Goal: Transaction & Acquisition: Purchase product/service

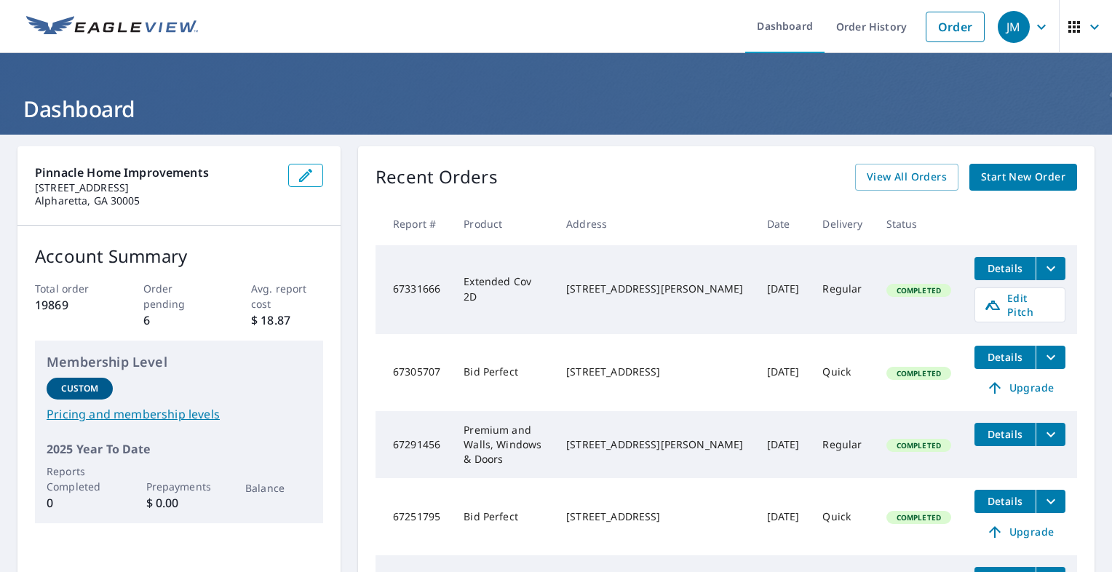
click at [1042, 263] on icon "filesDropdownBtn-67331666" at bounding box center [1050, 268] width 17 height 17
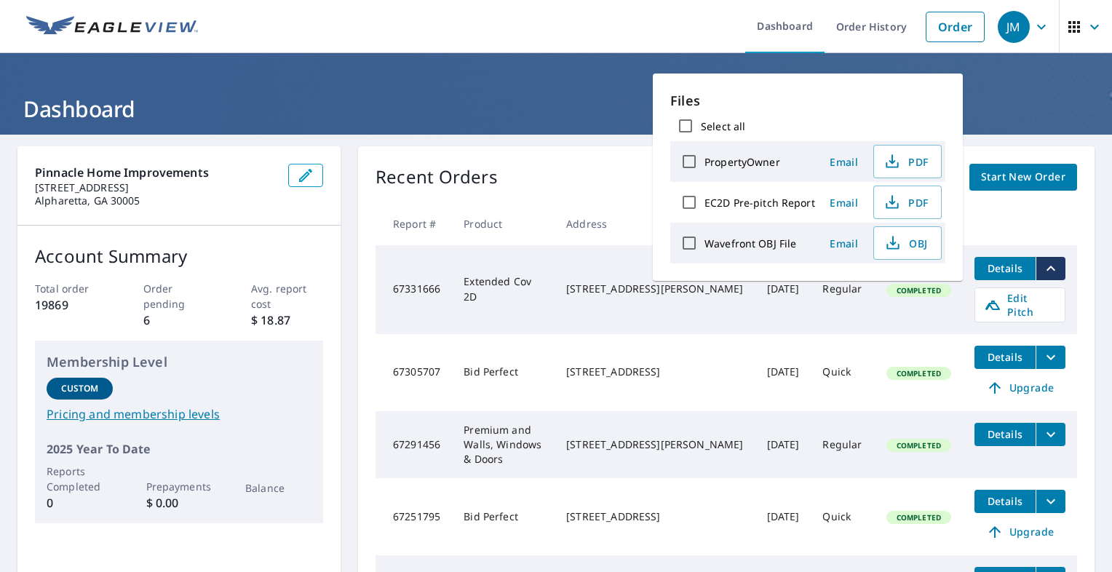
click at [1042, 263] on icon "filesDropdownBtn-67331666" at bounding box center [1050, 268] width 17 height 17
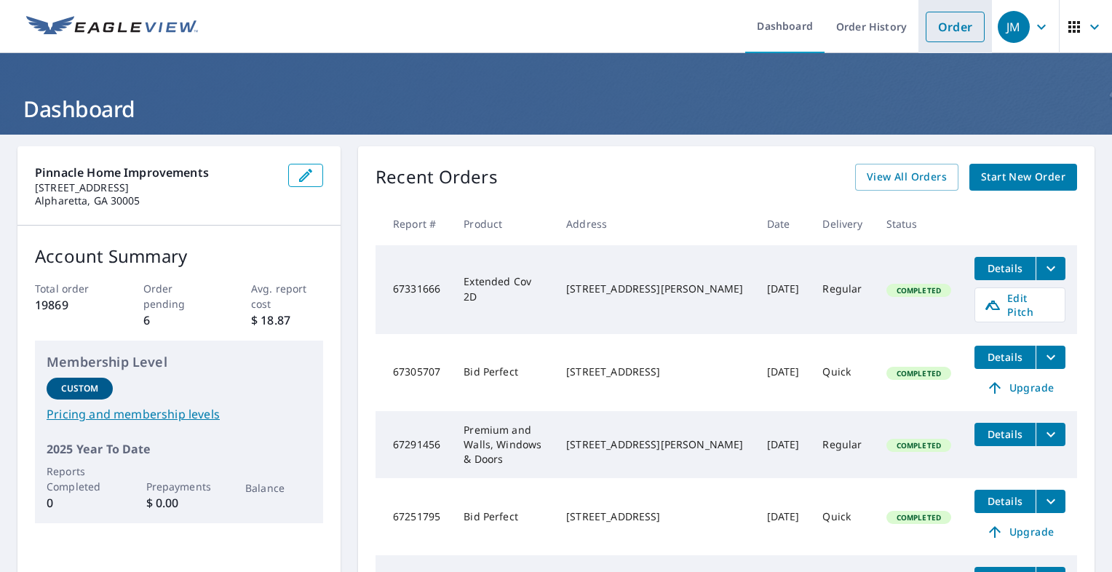
click at [935, 28] on link "Order" at bounding box center [955, 27] width 59 height 31
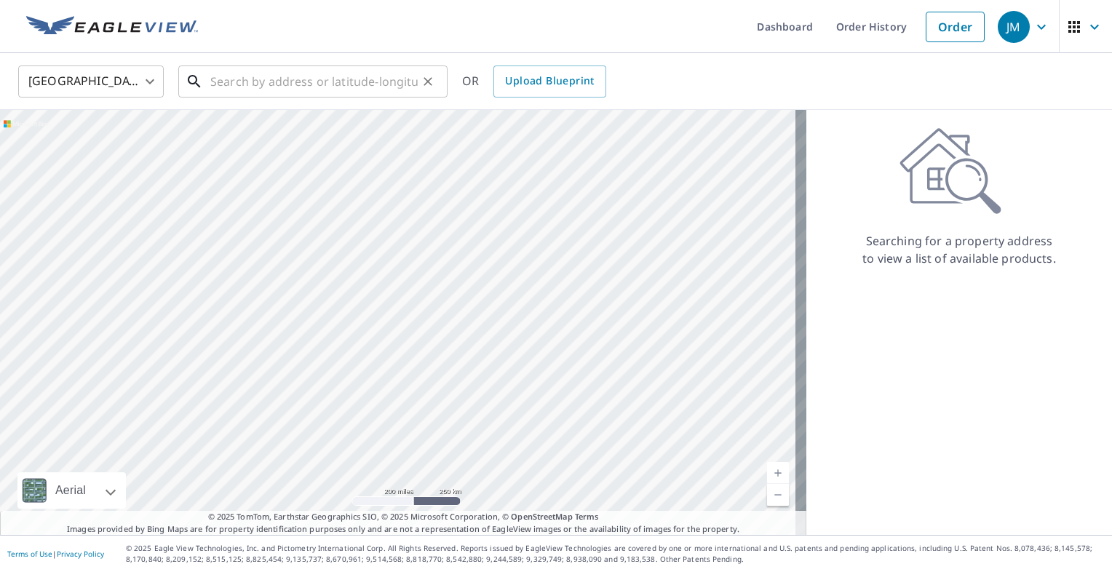
click at [334, 76] on input "text" at bounding box center [313, 81] width 207 height 41
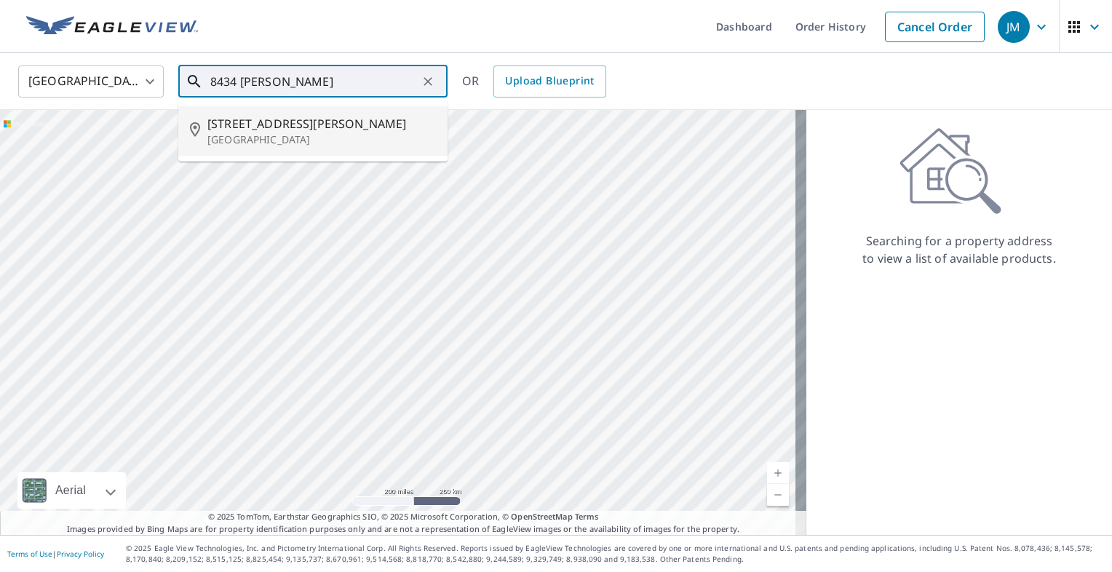
click at [314, 127] on span "[STREET_ADDRESS][PERSON_NAME]" at bounding box center [321, 123] width 229 height 17
type input "8434 Donald Rd Snellville, GA 30039"
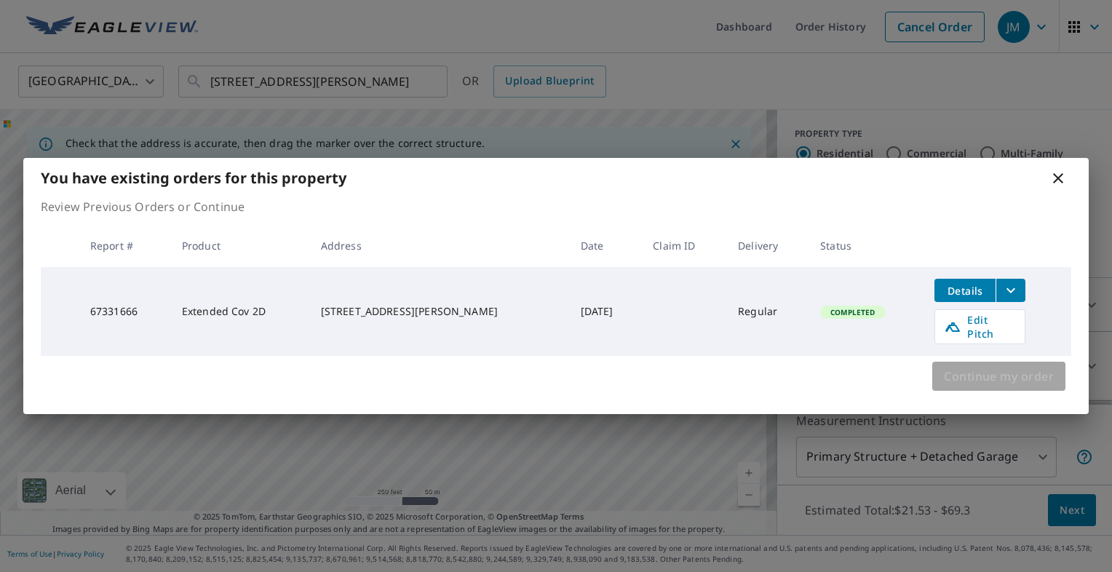
click at [945, 376] on span "Continue my order" at bounding box center [999, 376] width 110 height 20
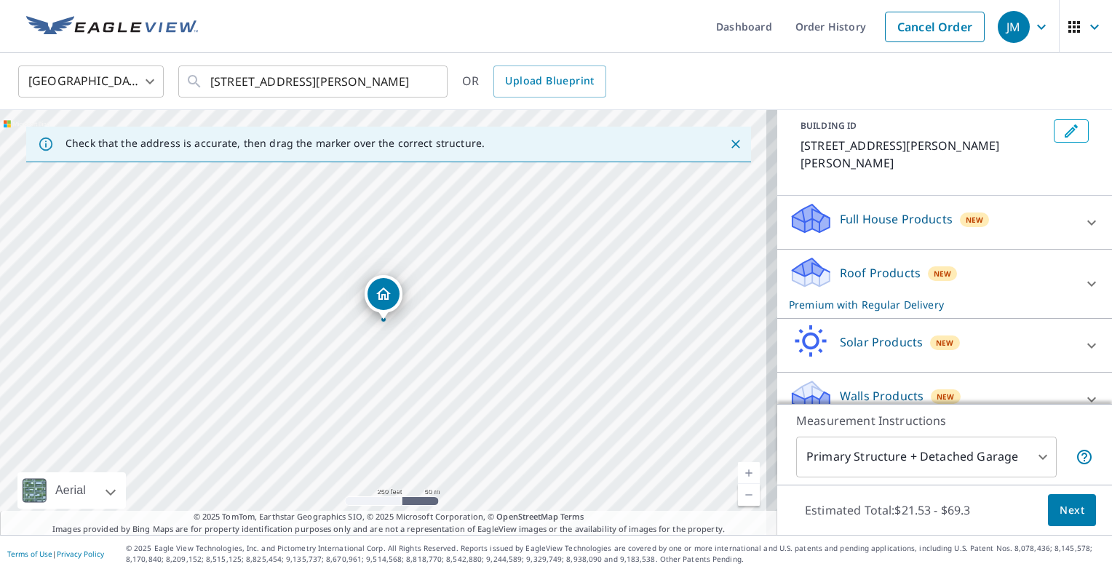
scroll to position [86, 0]
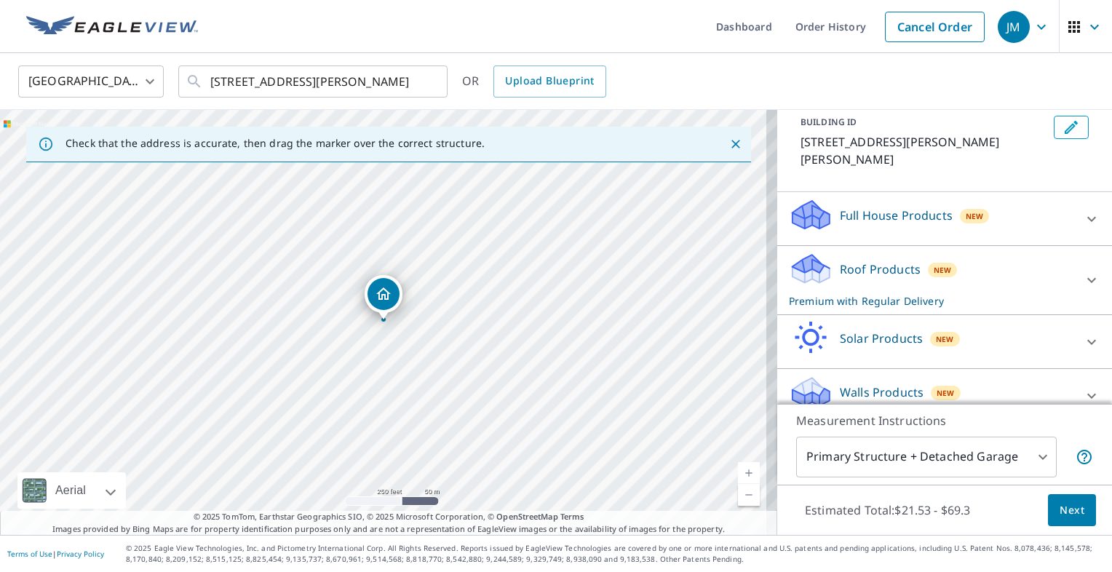
click at [884, 384] on p "Walls Products" at bounding box center [882, 392] width 84 height 17
click at [849, 384] on p "Walls Products" at bounding box center [882, 392] width 84 height 17
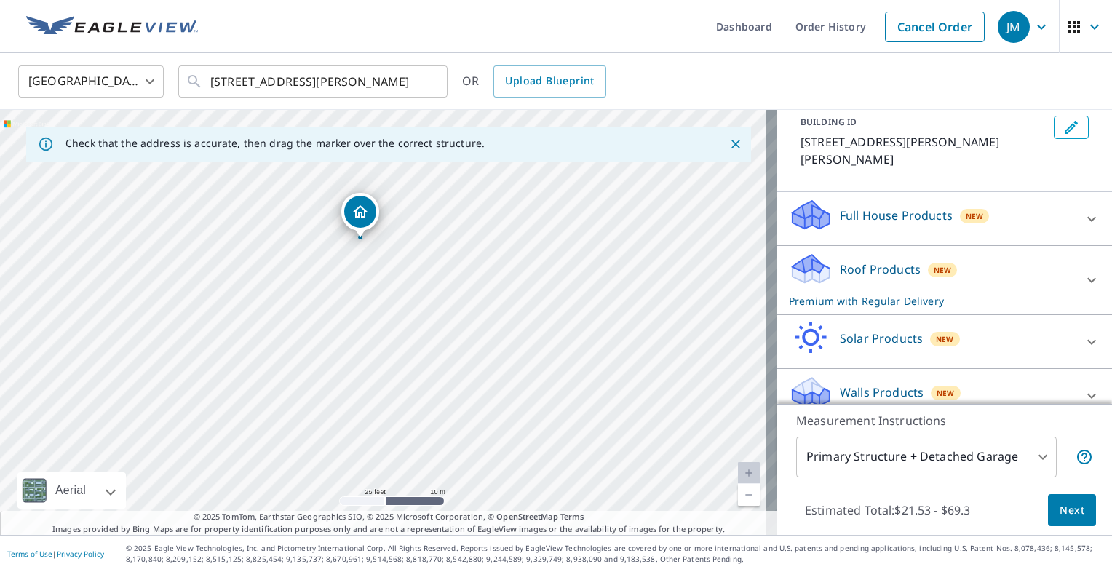
drag, startPoint x: 364, startPoint y: 223, endPoint x: 359, endPoint y: 229, distance: 8.3
click at [879, 384] on p "Walls Products" at bounding box center [882, 392] width 84 height 17
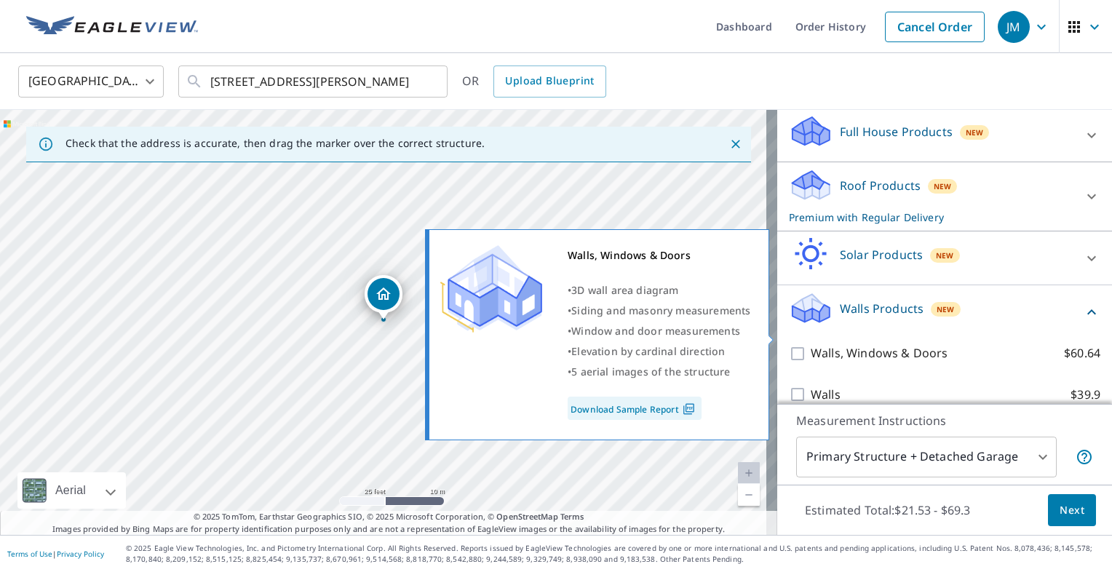
click at [789, 345] on input "Walls, Windows & Doors $60.64" at bounding box center [800, 353] width 22 height 17
checkbox input "true"
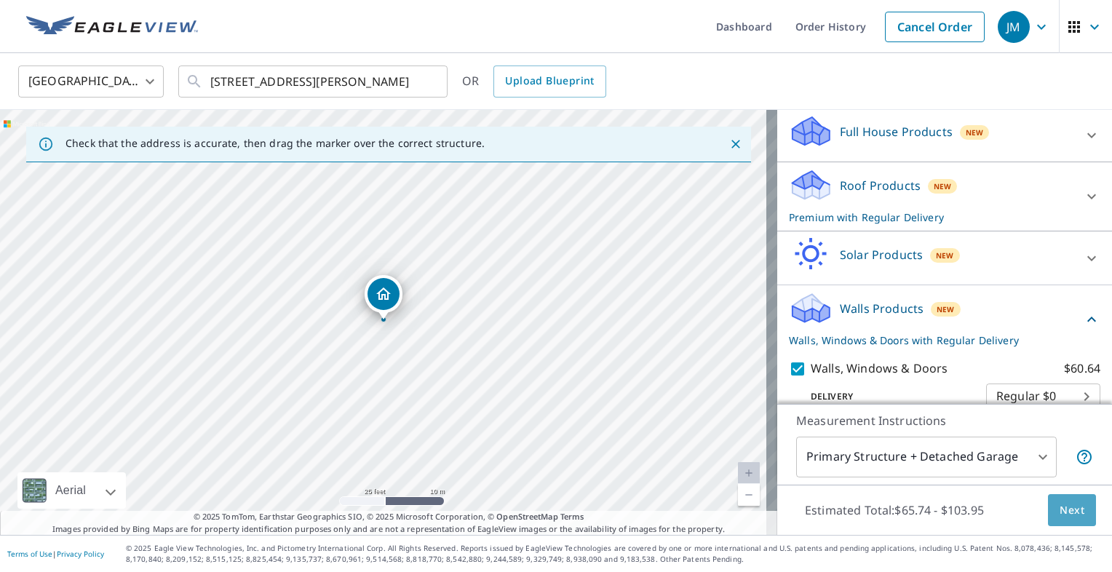
click at [1060, 515] on span "Next" at bounding box center [1072, 510] width 25 height 18
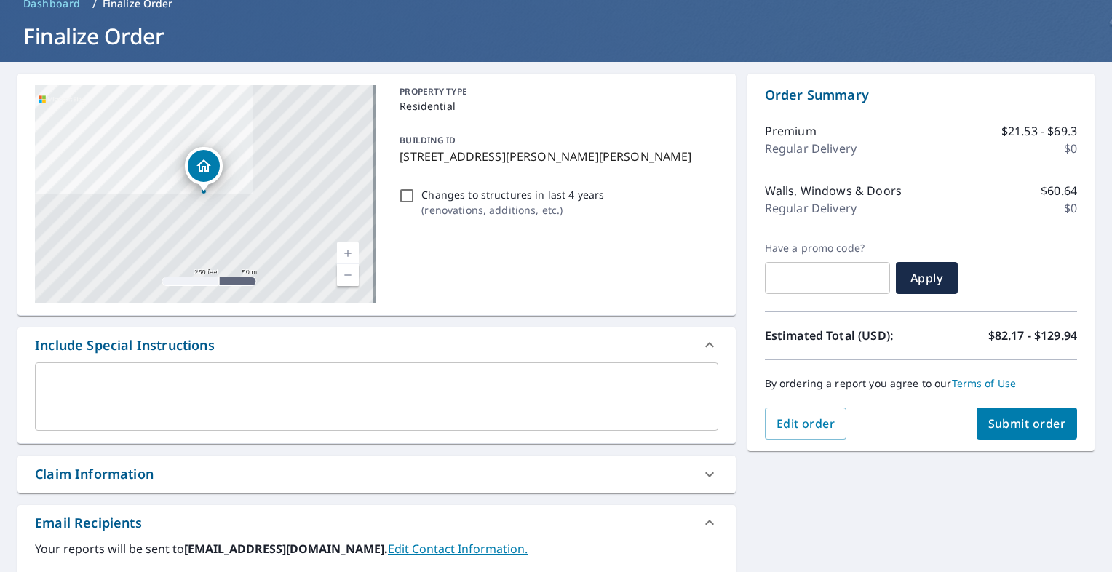
scroll to position [343, 0]
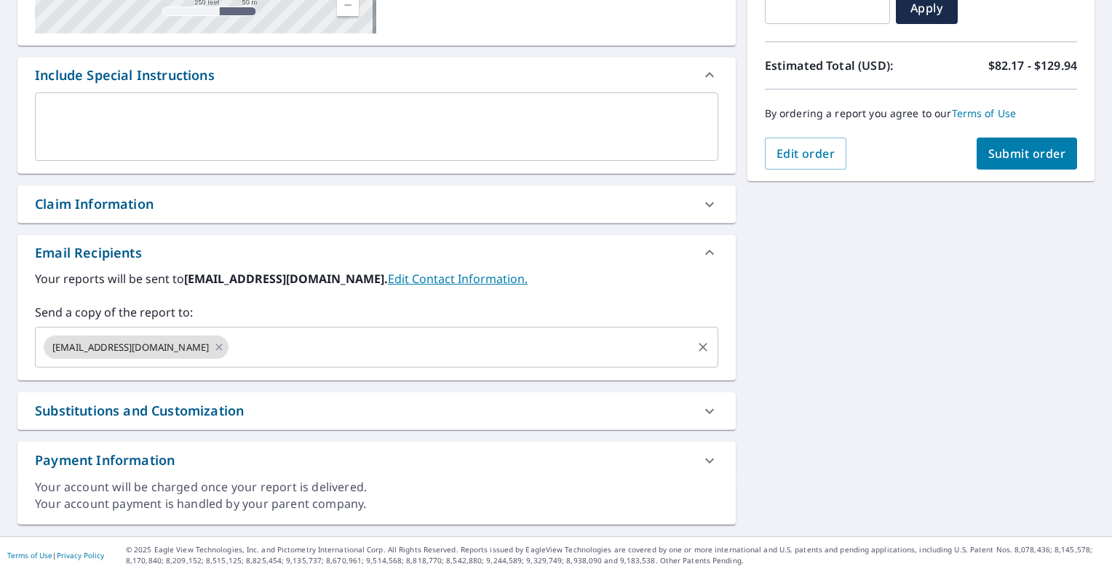
click at [213, 341] on icon at bounding box center [219, 347] width 12 height 16
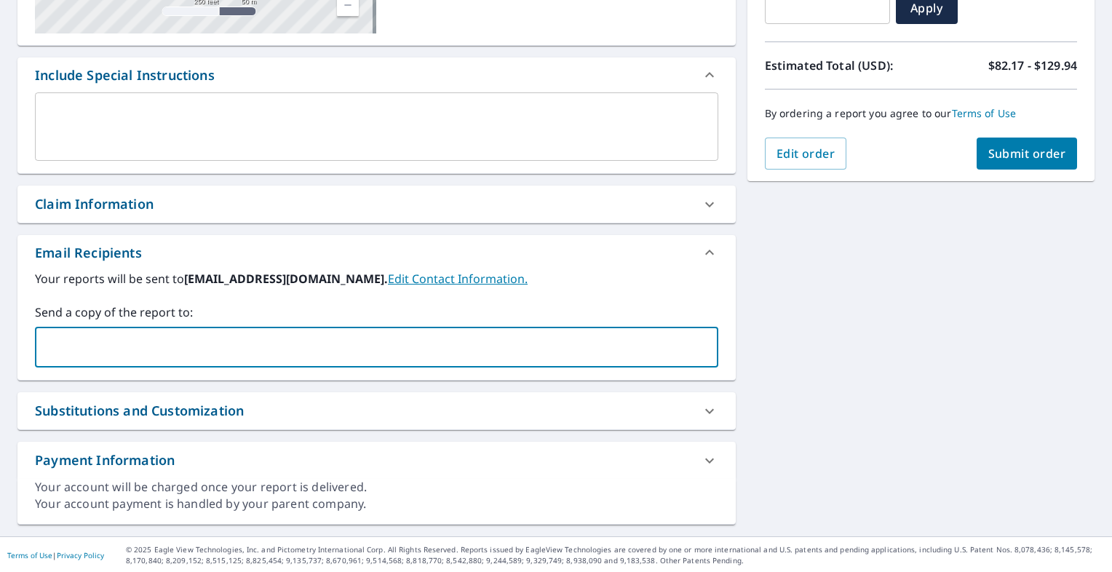
click at [176, 339] on input "text" at bounding box center [365, 347] width 648 height 28
type input "C"
type input "carolinede@pinnaclehomeimprovements.com"
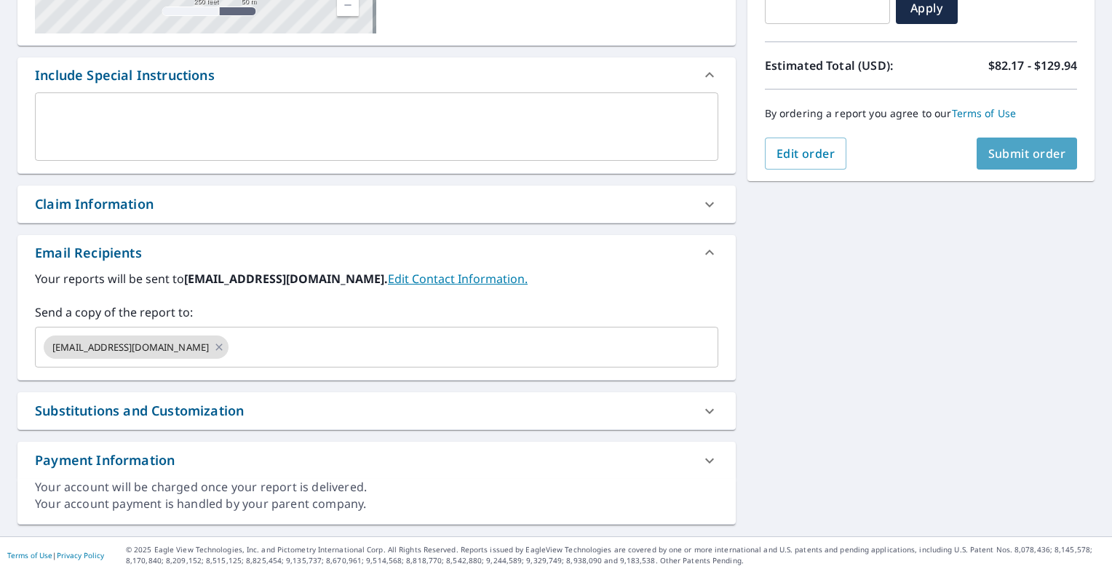
click at [1013, 154] on span "Submit order" at bounding box center [1027, 154] width 78 height 16
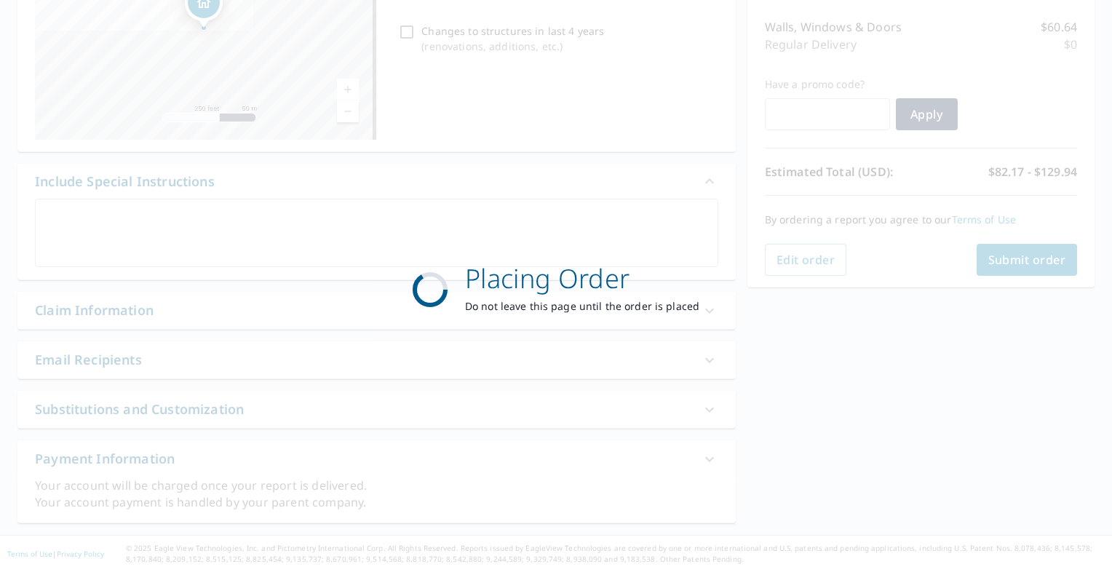
scroll to position [235, 0]
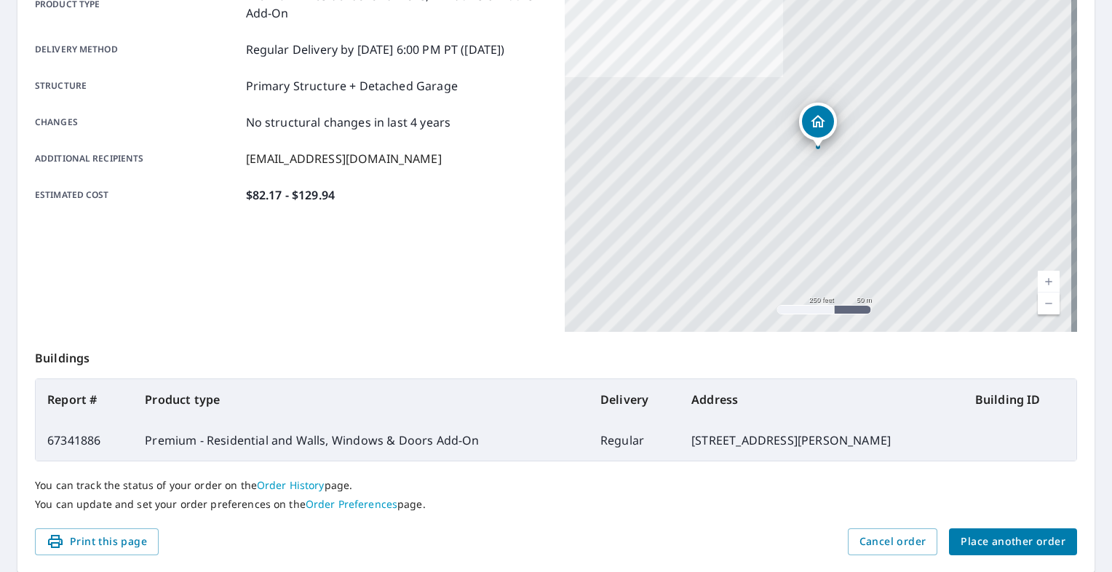
click at [670, 486] on p "You can track the status of your order on the Order History page." at bounding box center [556, 485] width 1042 height 13
click at [963, 545] on span "Place another order" at bounding box center [1013, 542] width 105 height 18
